Goal: Transaction & Acquisition: Purchase product/service

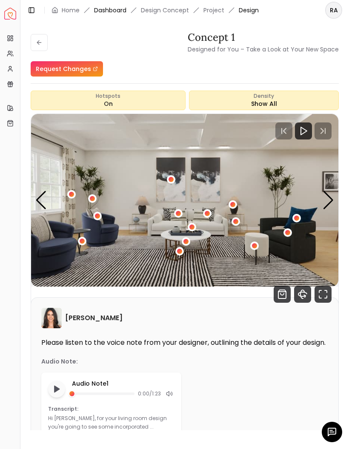
click at [109, 7] on link "Dashboard" at bounding box center [110, 10] width 32 height 9
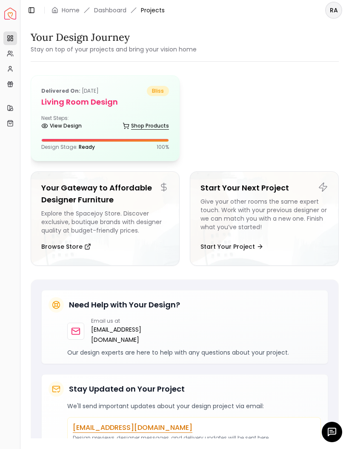
click at [137, 131] on link "Shop Products" at bounding box center [145, 126] width 46 height 12
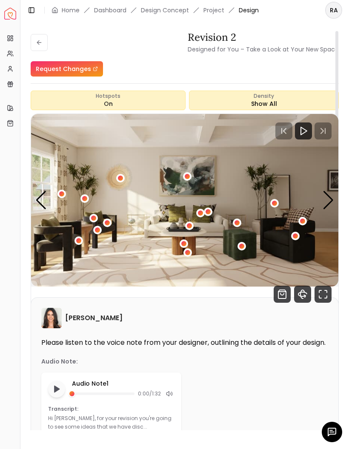
click at [330, 434] on icon "button" at bounding box center [332, 432] width 8 height 8
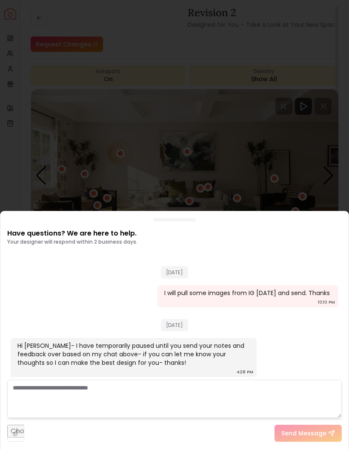
scroll to position [1461, 0]
